Goal: Task Accomplishment & Management: Manage account settings

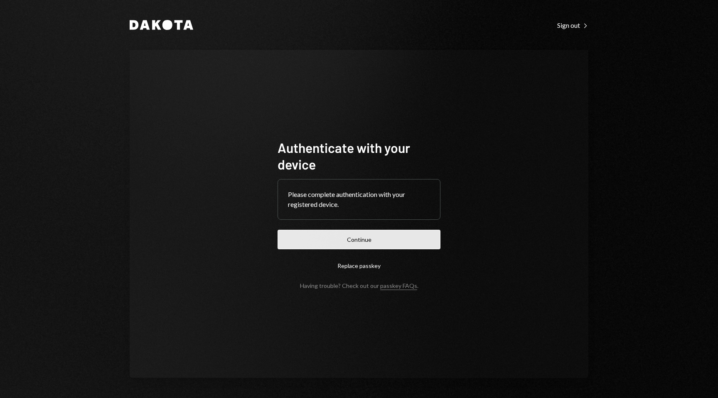
click at [411, 230] on button "Continue" at bounding box center [359, 240] width 163 height 20
click at [418, 240] on button "Continue" at bounding box center [359, 240] width 163 height 20
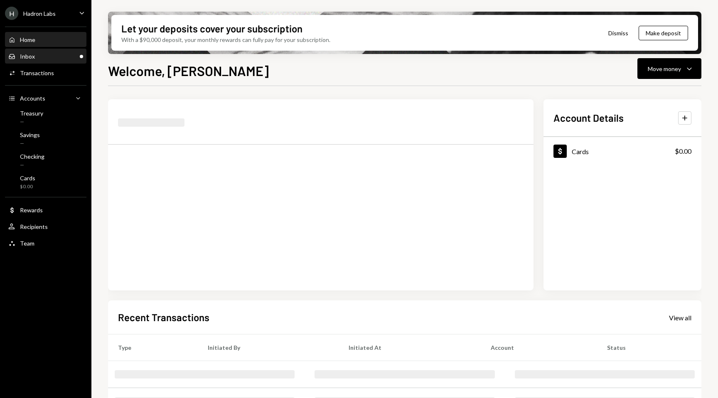
click at [72, 61] on div "Inbox Inbox" at bounding box center [45, 56] width 75 height 14
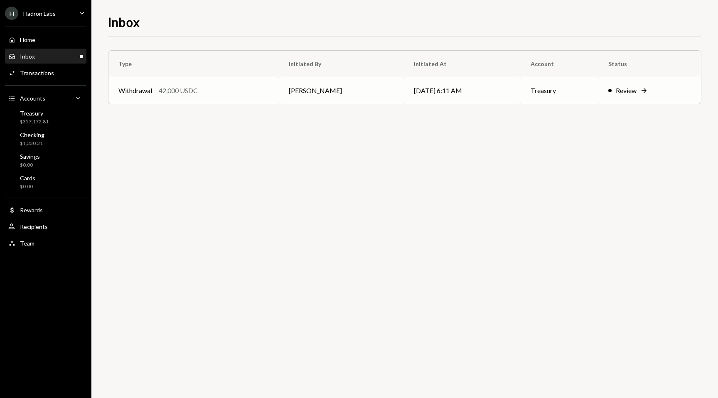
click at [623, 86] on div "Review" at bounding box center [626, 91] width 21 height 10
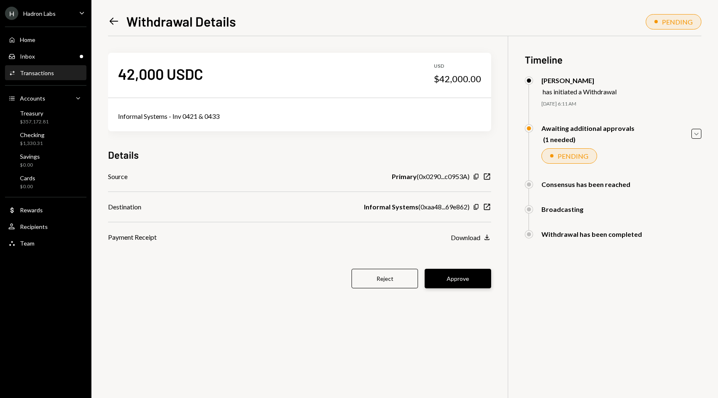
click at [457, 275] on button "Approve" at bounding box center [458, 279] width 66 height 20
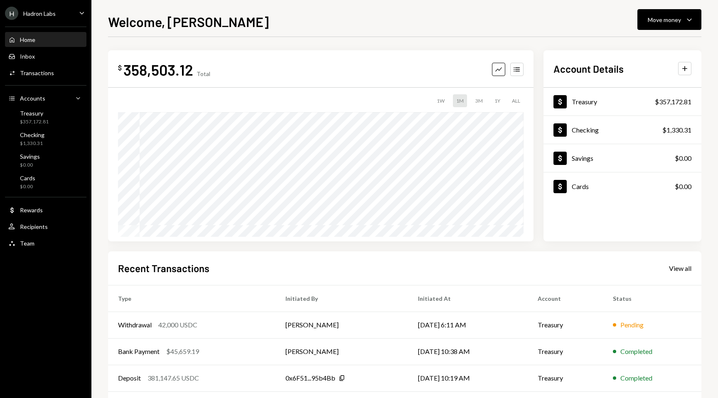
click at [77, 14] on icon "Caret Down" at bounding box center [81, 12] width 9 height 9
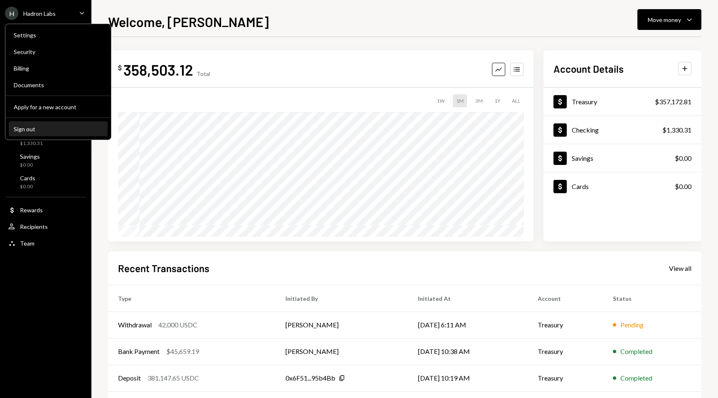
click at [63, 127] on div "Sign out" at bounding box center [58, 128] width 89 height 7
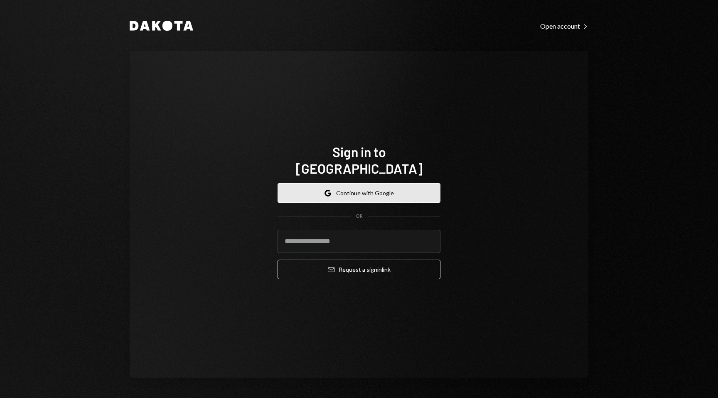
click at [402, 183] on button "Google Continue with Google" at bounding box center [359, 193] width 163 height 20
